Goal: Information Seeking & Learning: Find specific fact

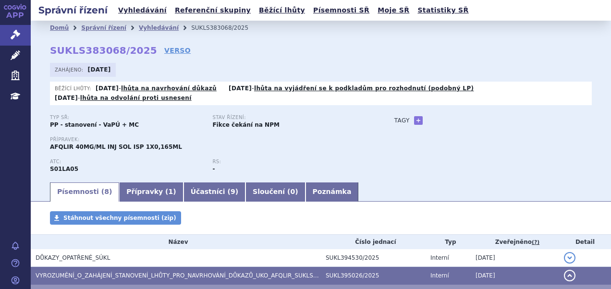
click at [367, 78] on div "Zahájeno: 22.09.2025 Běžící lhůty: 13.10.2025 - lhůta na navrhování důkazů 13.1…" at bounding box center [321, 86] width 542 height 47
click at [141, 9] on link "Vyhledávání" at bounding box center [142, 10] width 54 height 13
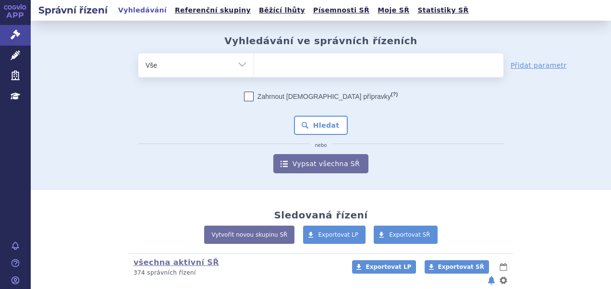
click at [278, 72] on ul at bounding box center [378, 63] width 249 height 20
click at [254, 72] on select at bounding box center [254, 65] width 0 height 24
click at [278, 72] on ul at bounding box center [378, 63] width 249 height 20
click at [254, 72] on select at bounding box center [254, 65] width 0 height 24
click at [278, 72] on ul at bounding box center [378, 63] width 249 height 20
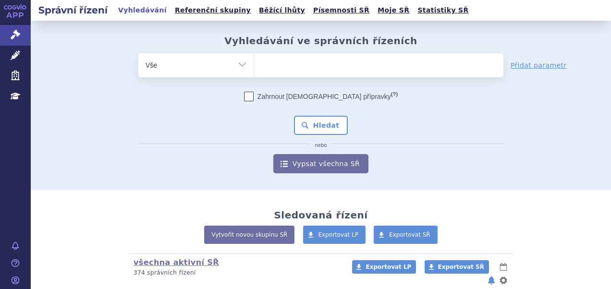
click at [254, 72] on select at bounding box center [254, 65] width 0 height 24
click at [278, 72] on ul at bounding box center [378, 63] width 249 height 20
click at [254, 72] on select at bounding box center [254, 65] width 0 height 24
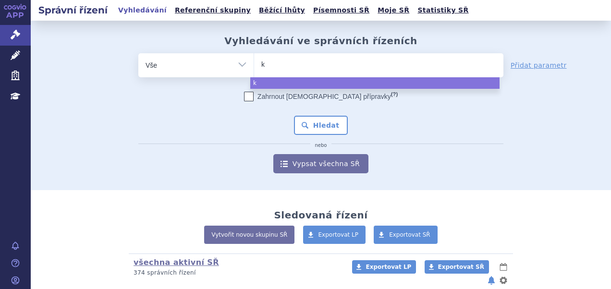
type input "ke"
type input "key"
type input "keyt"
type input "keytr"
type input "keytru"
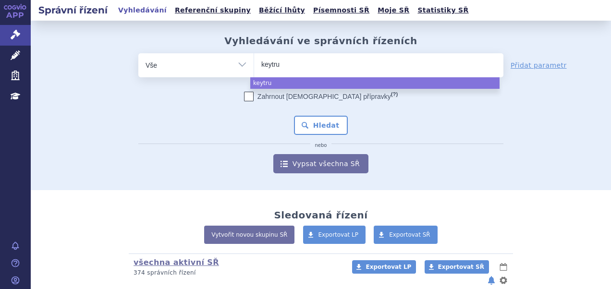
type input "keytrud"
type input "[MEDICAL_DATA]"
select select "[MEDICAL_DATA]"
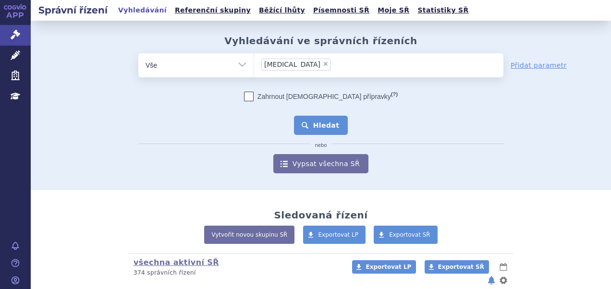
click at [315, 125] on button "Hledat" at bounding box center [321, 125] width 54 height 19
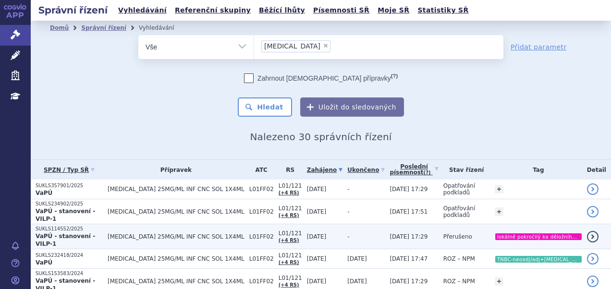
click at [56, 226] on p "SUKLS114552/2025" at bounding box center [69, 229] width 67 height 7
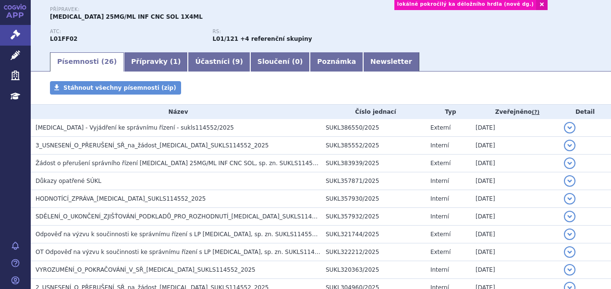
scroll to position [141, 0]
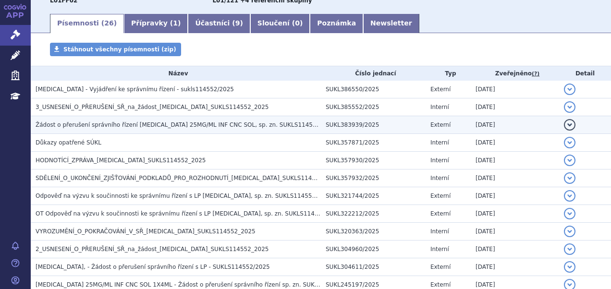
click at [73, 127] on span "Žádost o přerušení správního řízení Keytruda 25MG/ML INF CNC SOL, sp. zn. SUKLS…" at bounding box center [186, 125] width 301 height 7
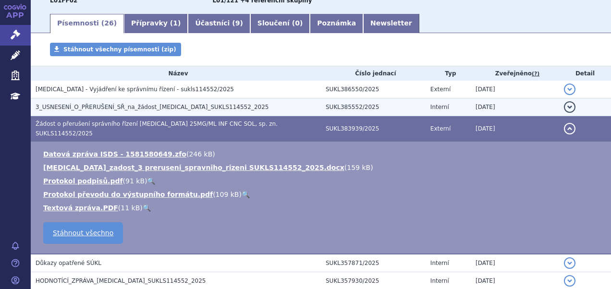
click at [76, 110] on span "3_USNESENÍ_O_PŘERUŠENÍ_SŘ_na_žádost_KEYTRUDA_SUKLS114552_2025" at bounding box center [152, 107] width 233 height 7
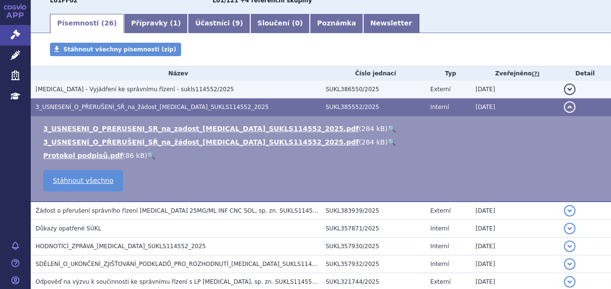
click at [76, 84] on td "KEYTRUDA - Vyjádření ke správnímu řízení - sukls114552/2025" at bounding box center [176, 90] width 290 height 18
